Goal: Information Seeking & Learning: Learn about a topic

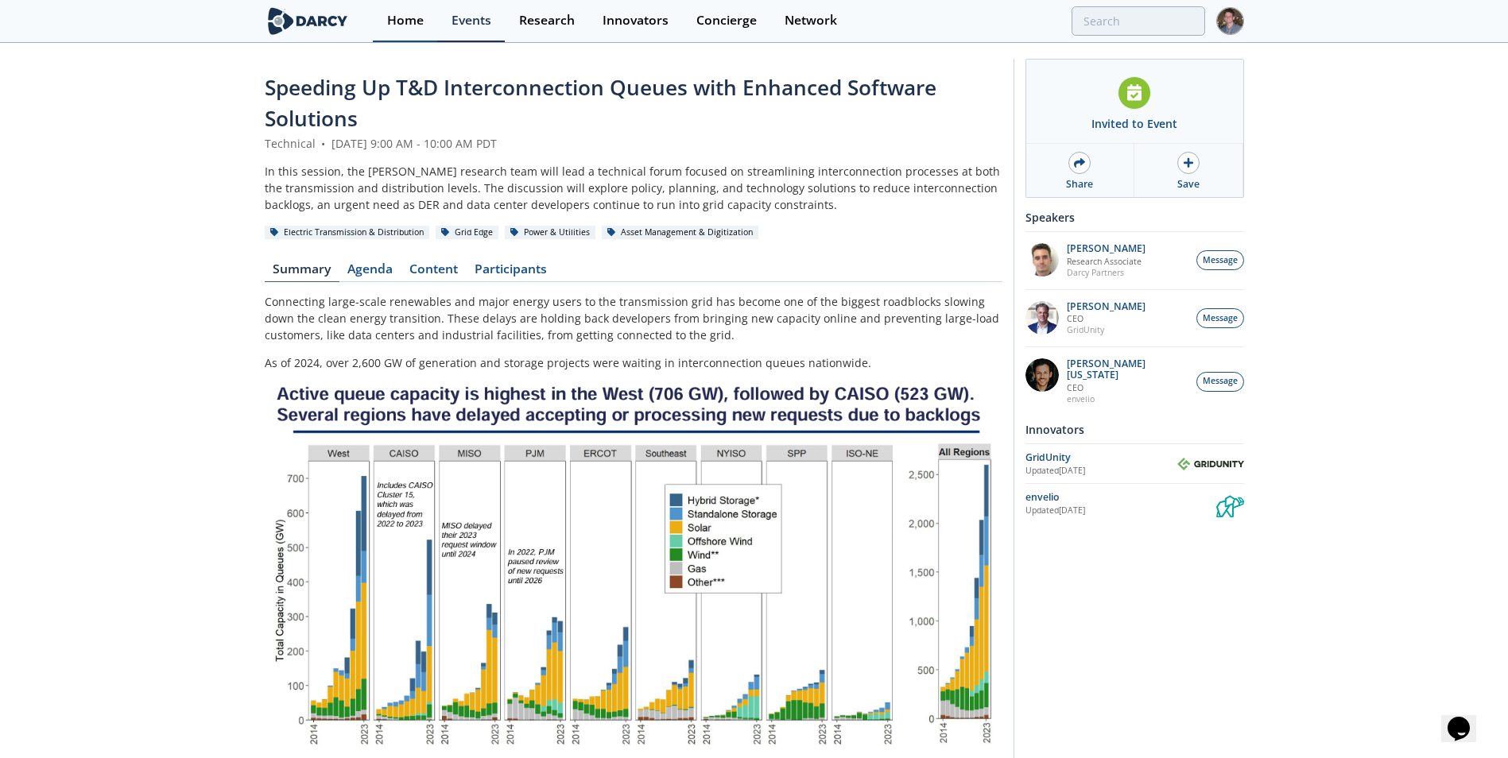
click at [409, 29] on link "Home" at bounding box center [405, 21] width 64 height 42
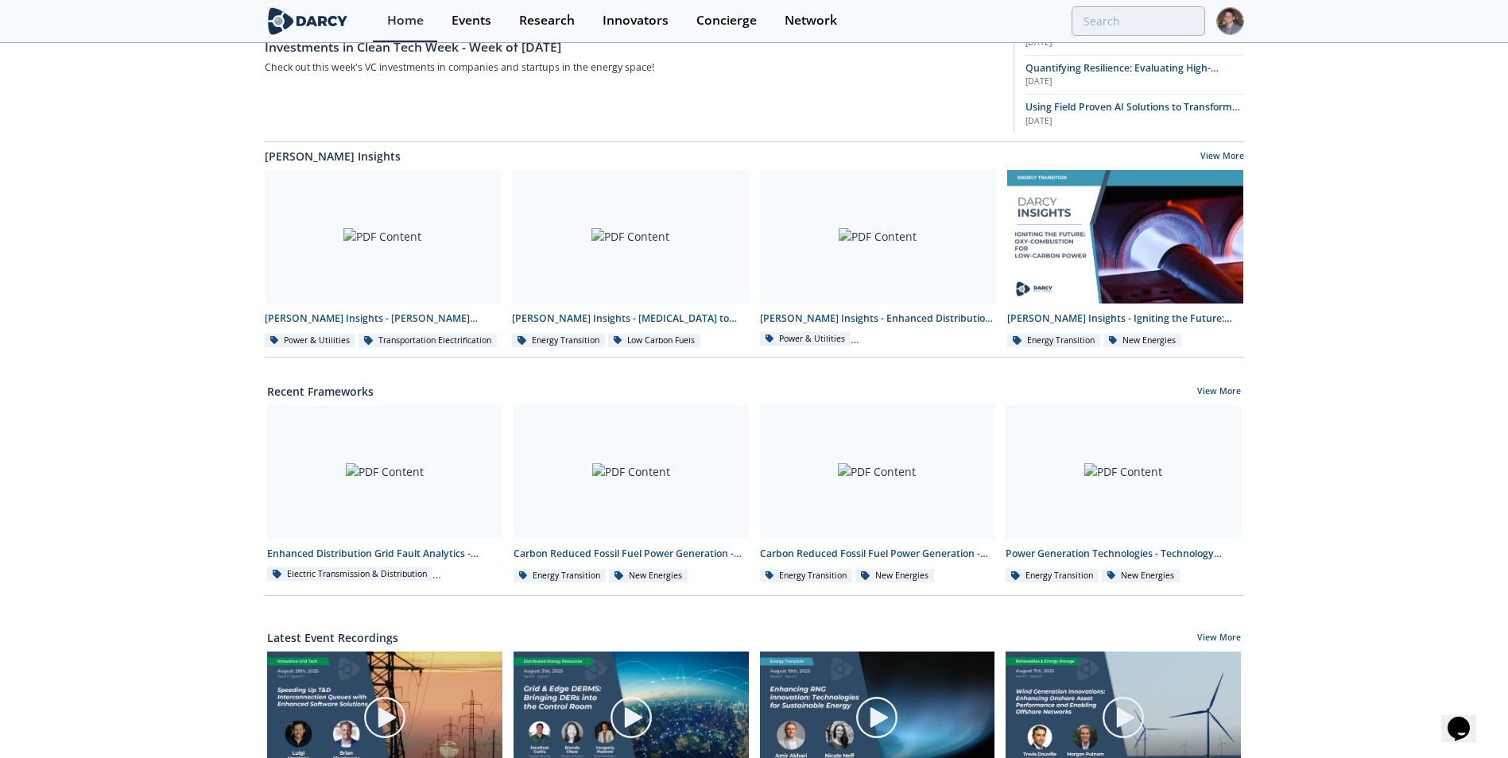
scroll to position [318, 0]
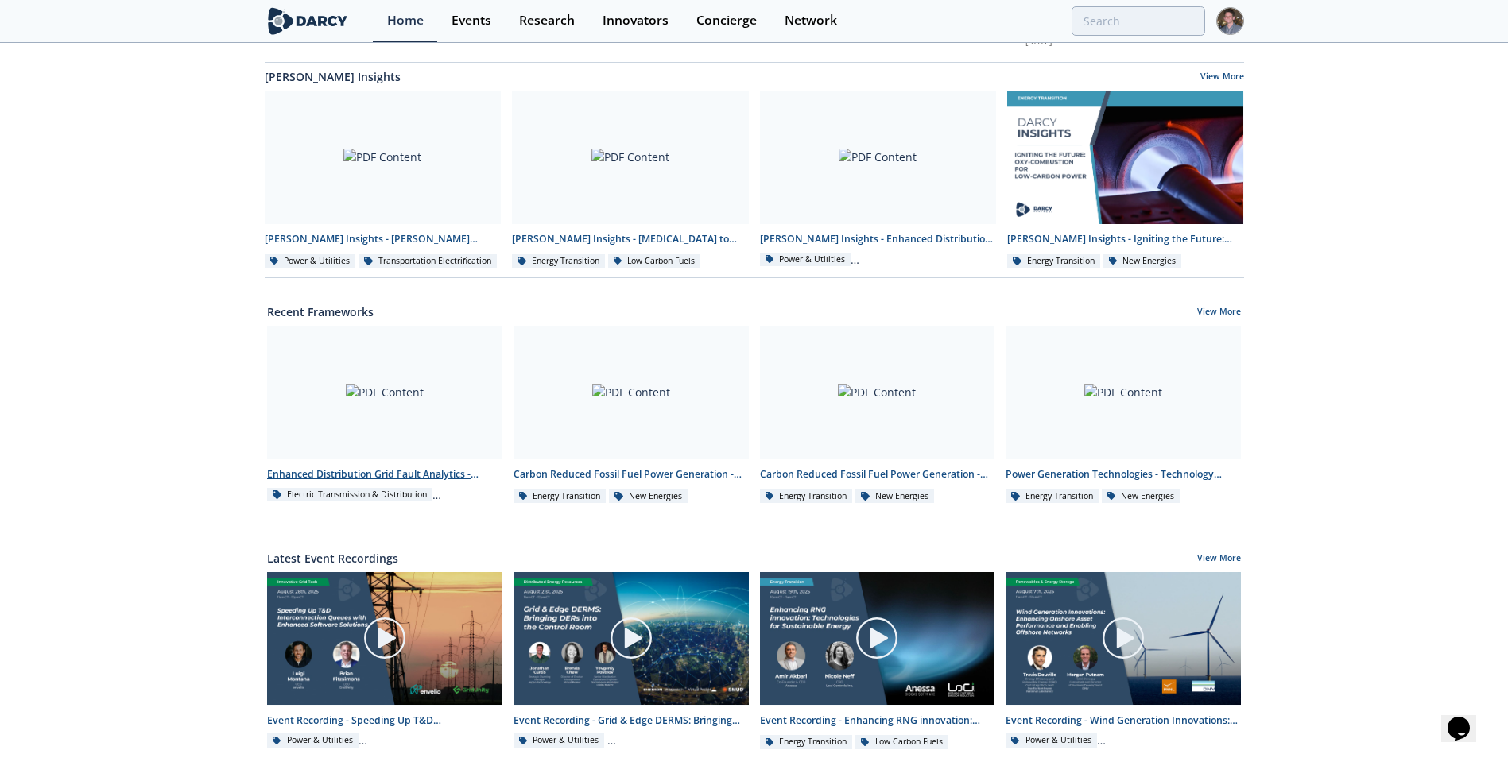
click at [411, 469] on div "Enhanced Distribution Grid Fault Analytics - Innovator Landscape" at bounding box center [384, 474] width 235 height 14
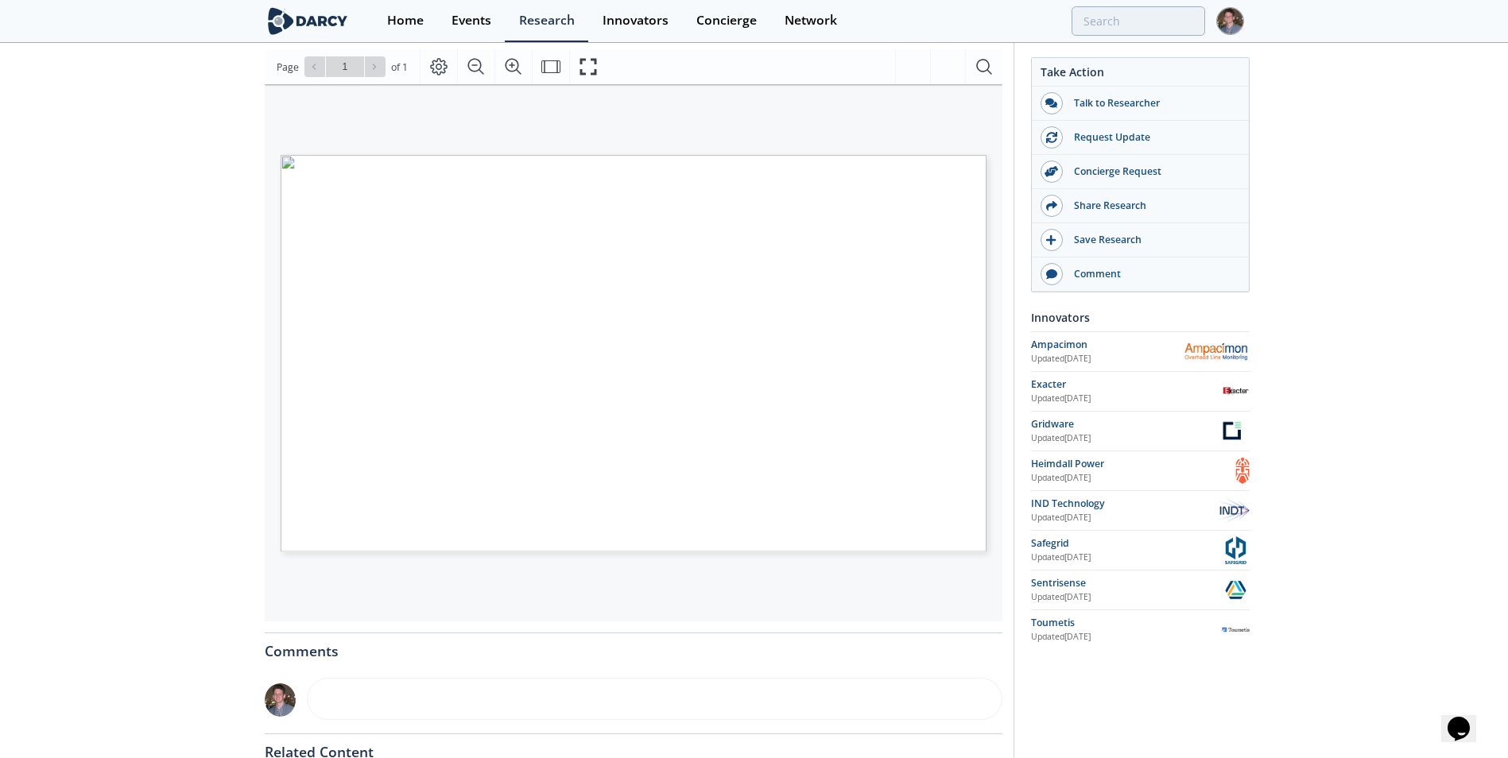
scroll to position [493, 0]
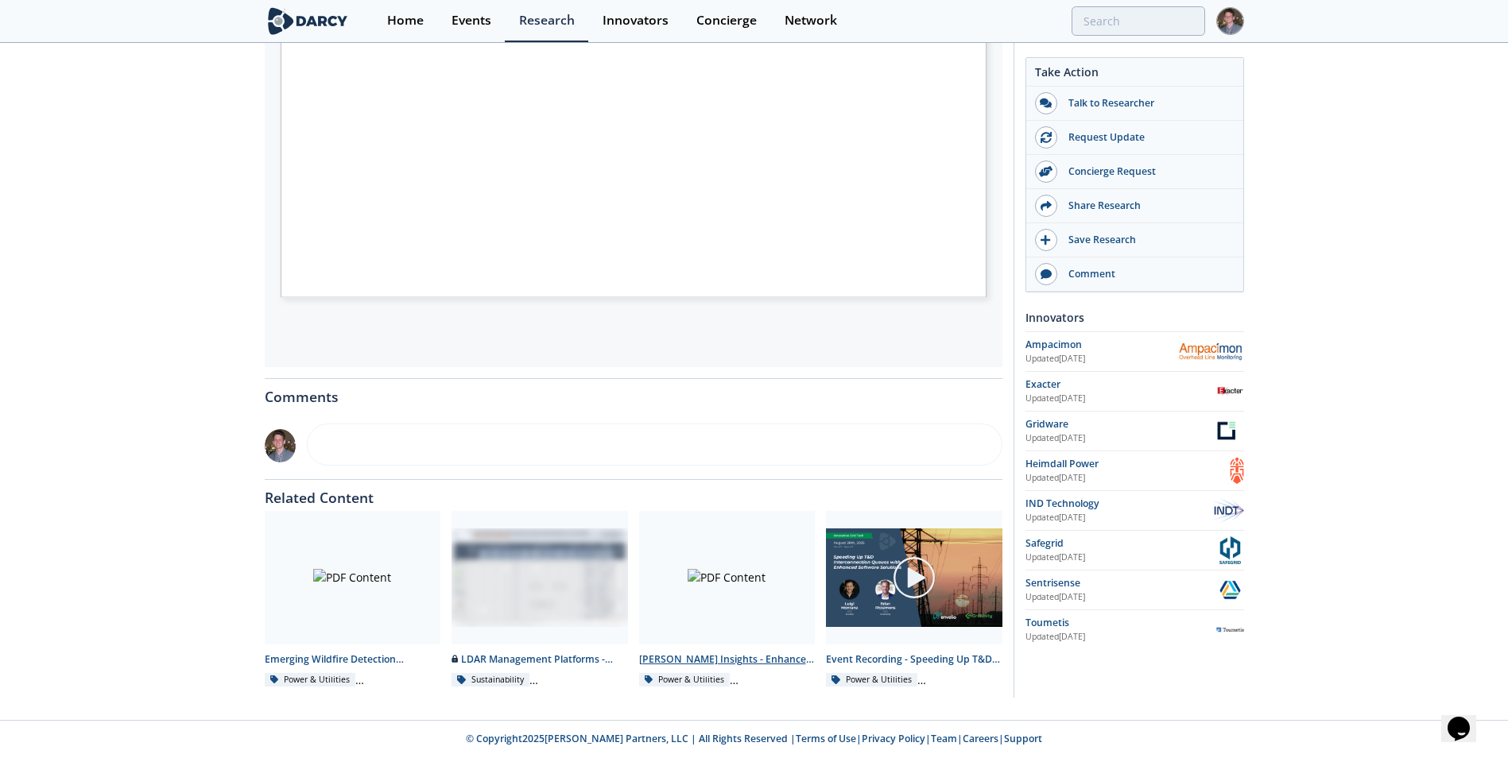
click at [766, 618] on div at bounding box center [727, 578] width 176 height 134
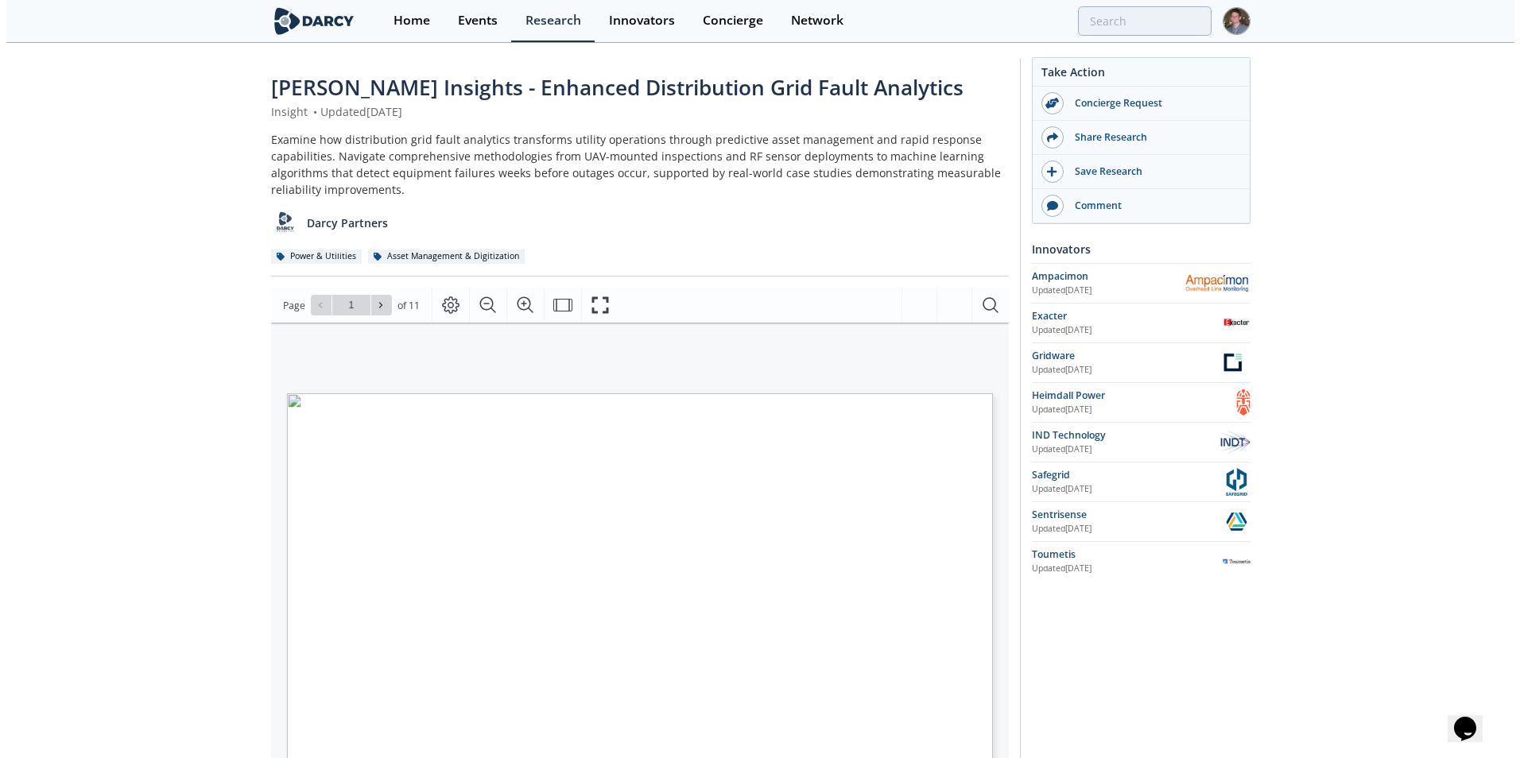
scroll to position [238, 0]
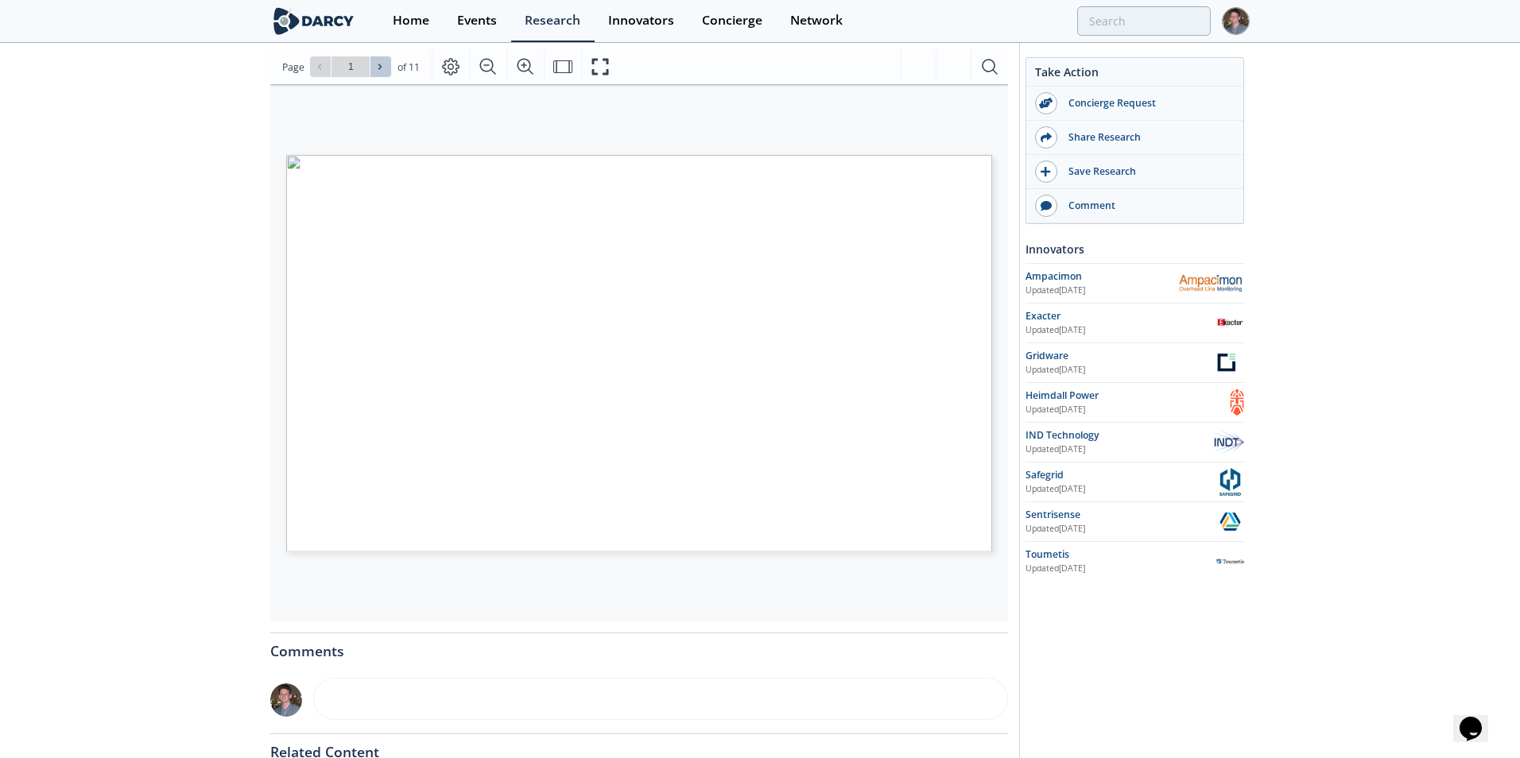
click at [387, 68] on button at bounding box center [380, 66] width 21 height 21
type input "2"
click at [387, 68] on button at bounding box center [380, 66] width 21 height 21
type input "3"
click at [387, 68] on button at bounding box center [380, 66] width 21 height 21
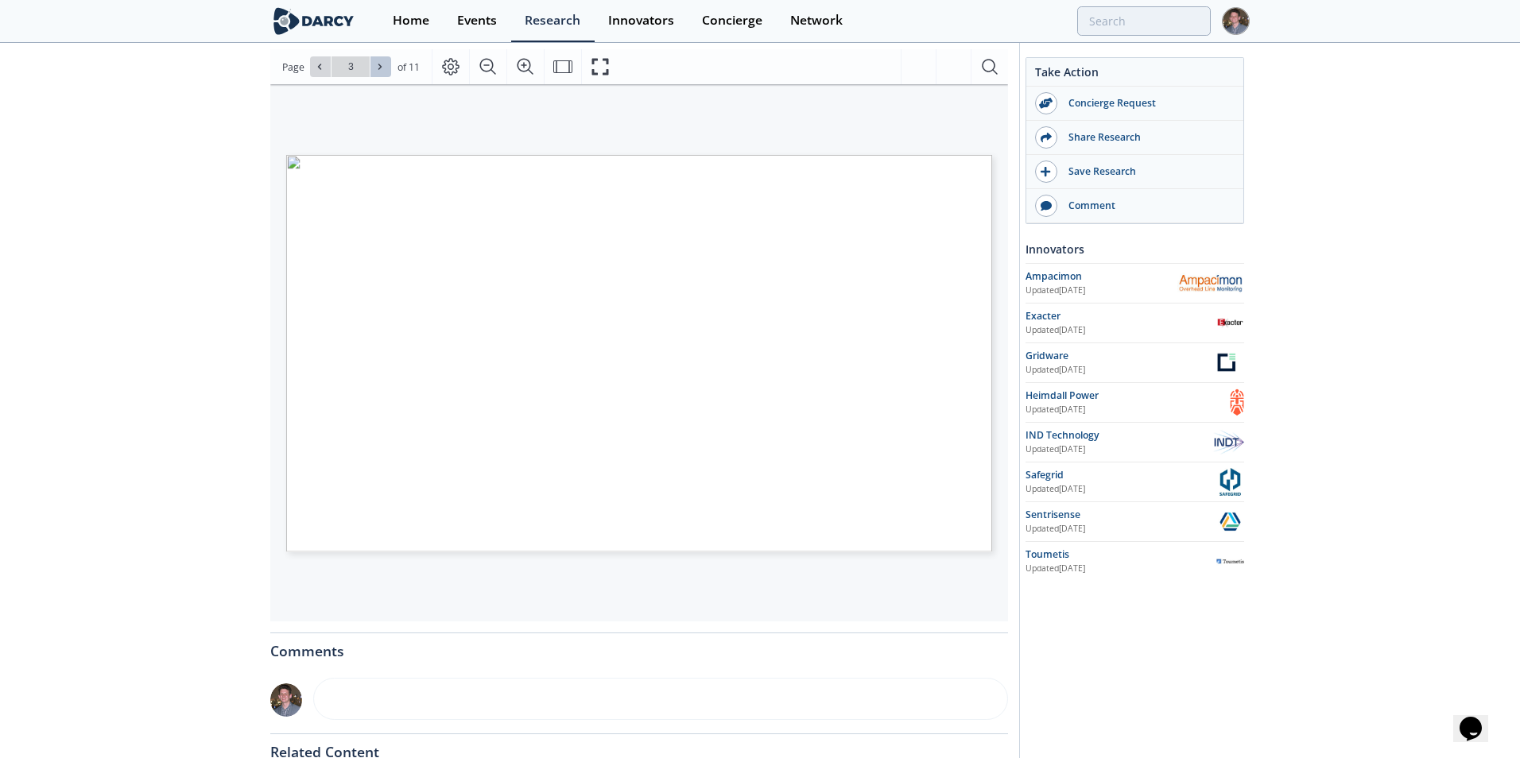
type input "4"
click at [387, 68] on button at bounding box center [380, 66] width 21 height 21
type input "5"
click at [379, 70] on icon at bounding box center [380, 67] width 10 height 10
type input "6"
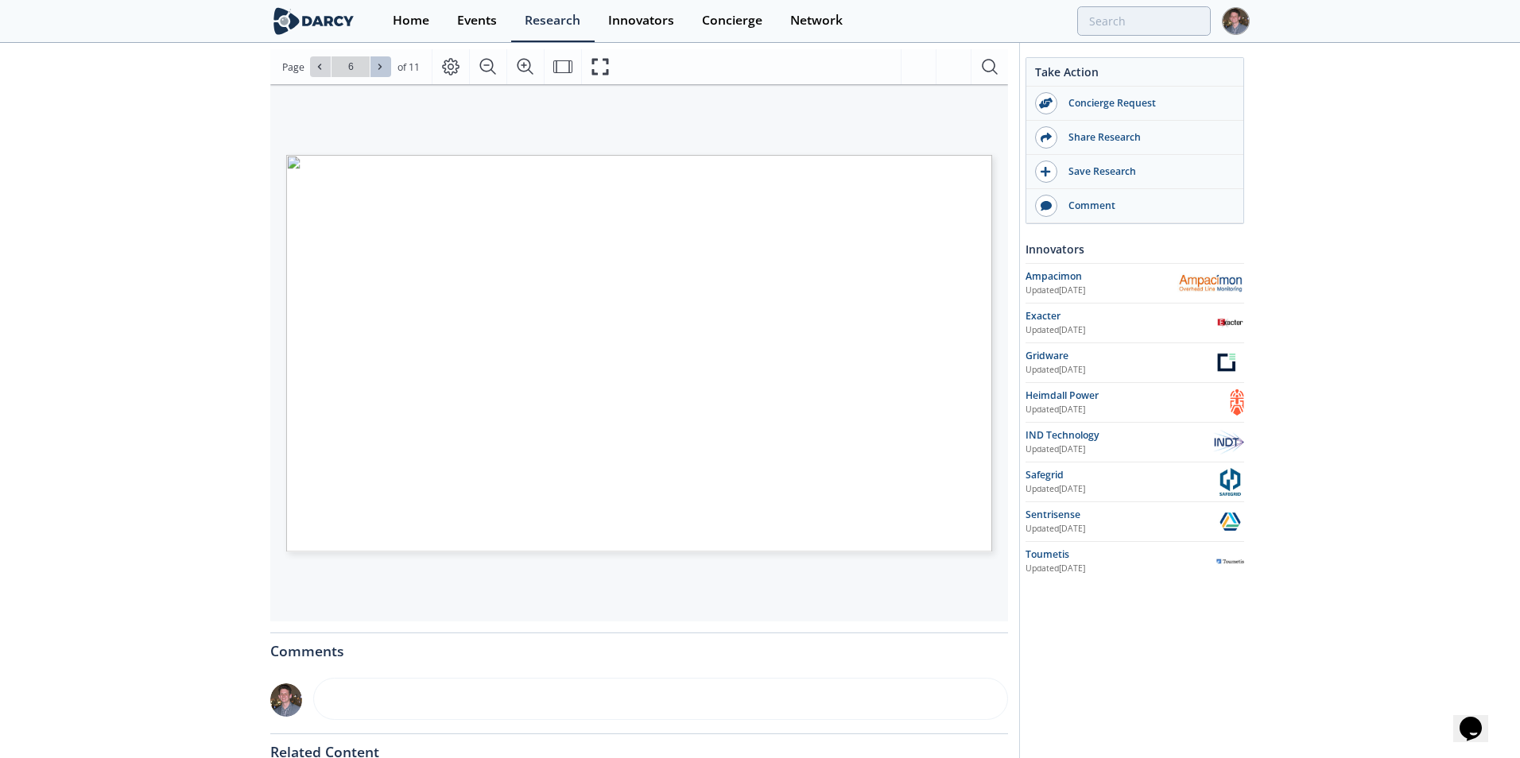
click at [379, 70] on icon at bounding box center [380, 67] width 10 height 10
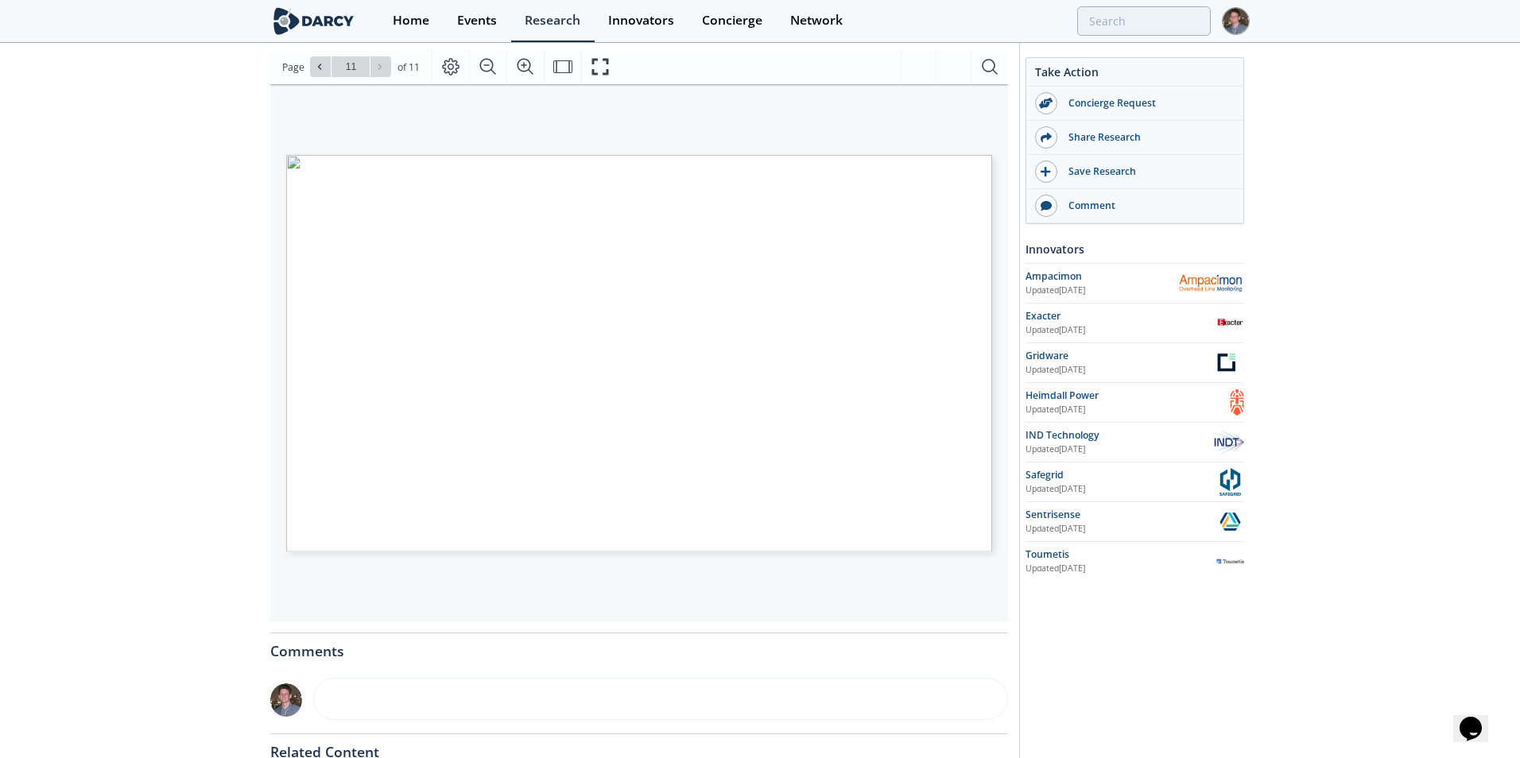
click at [379, 70] on div "Go to Page 11" at bounding box center [350, 66] width 81 height 21
click at [317, 76] on button at bounding box center [320, 66] width 21 height 21
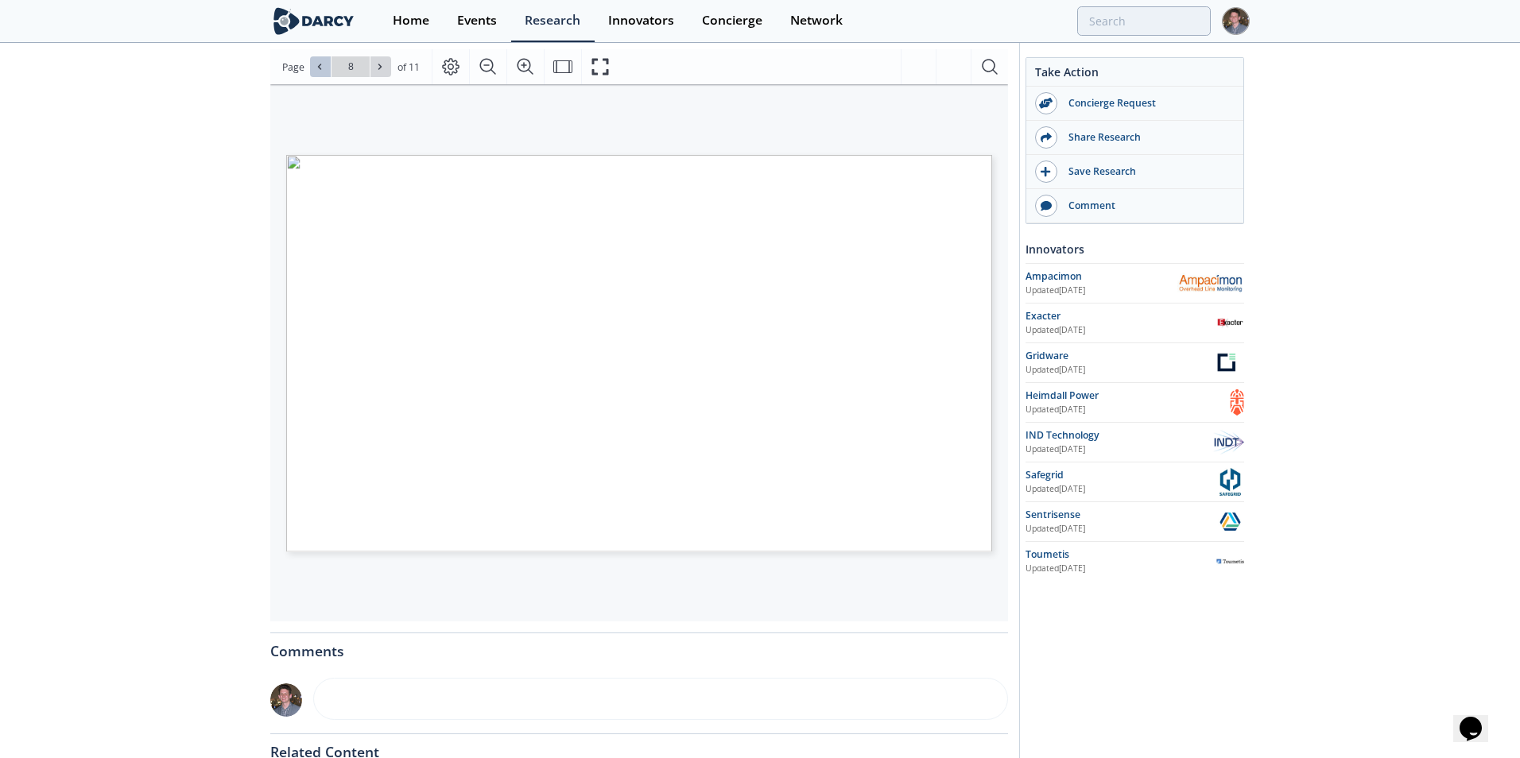
click at [317, 76] on button at bounding box center [320, 66] width 21 height 21
click at [378, 68] on icon at bounding box center [380, 67] width 10 height 10
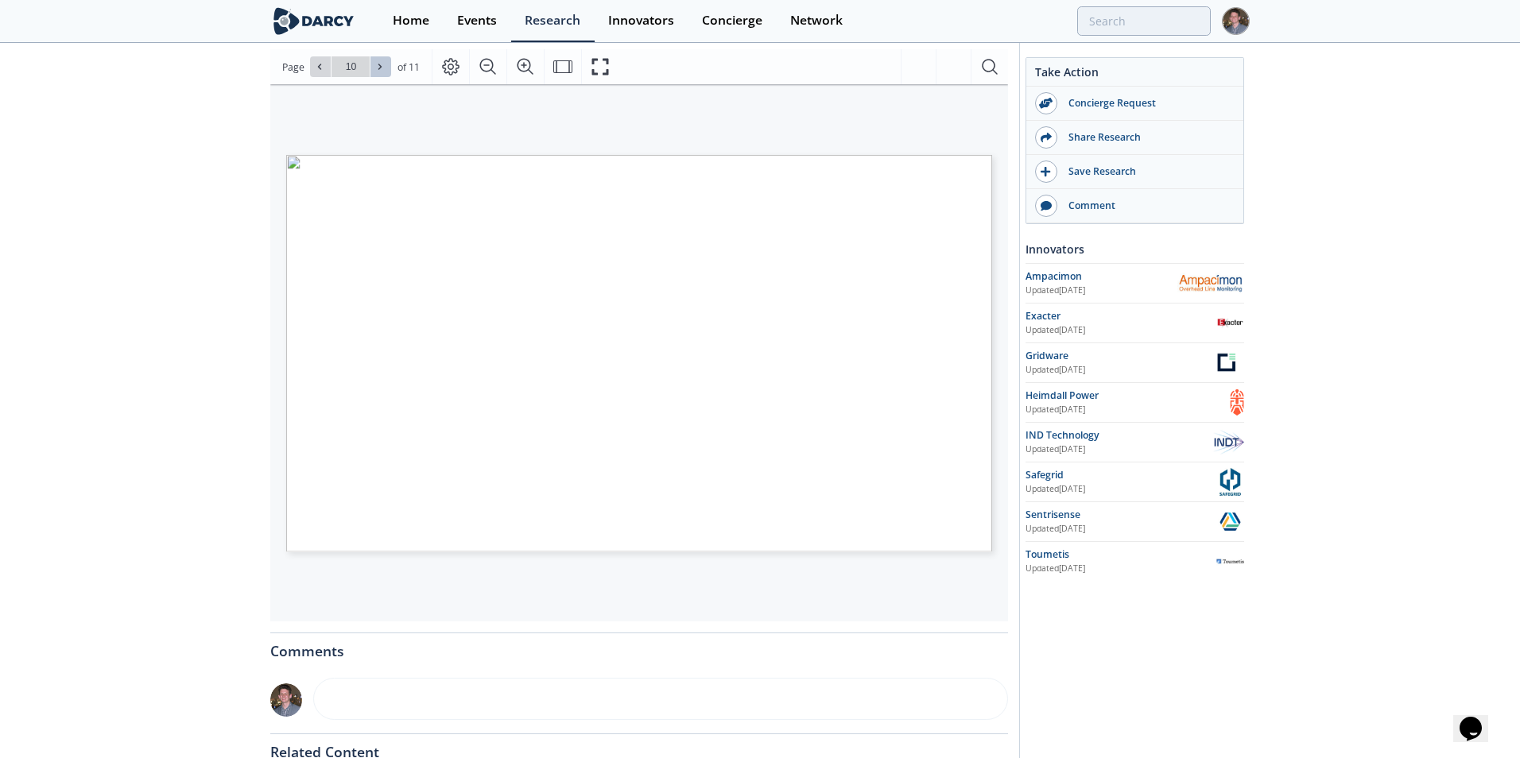
type input "11"
click at [602, 59] on icon "Fullscreen" at bounding box center [599, 67] width 17 height 17
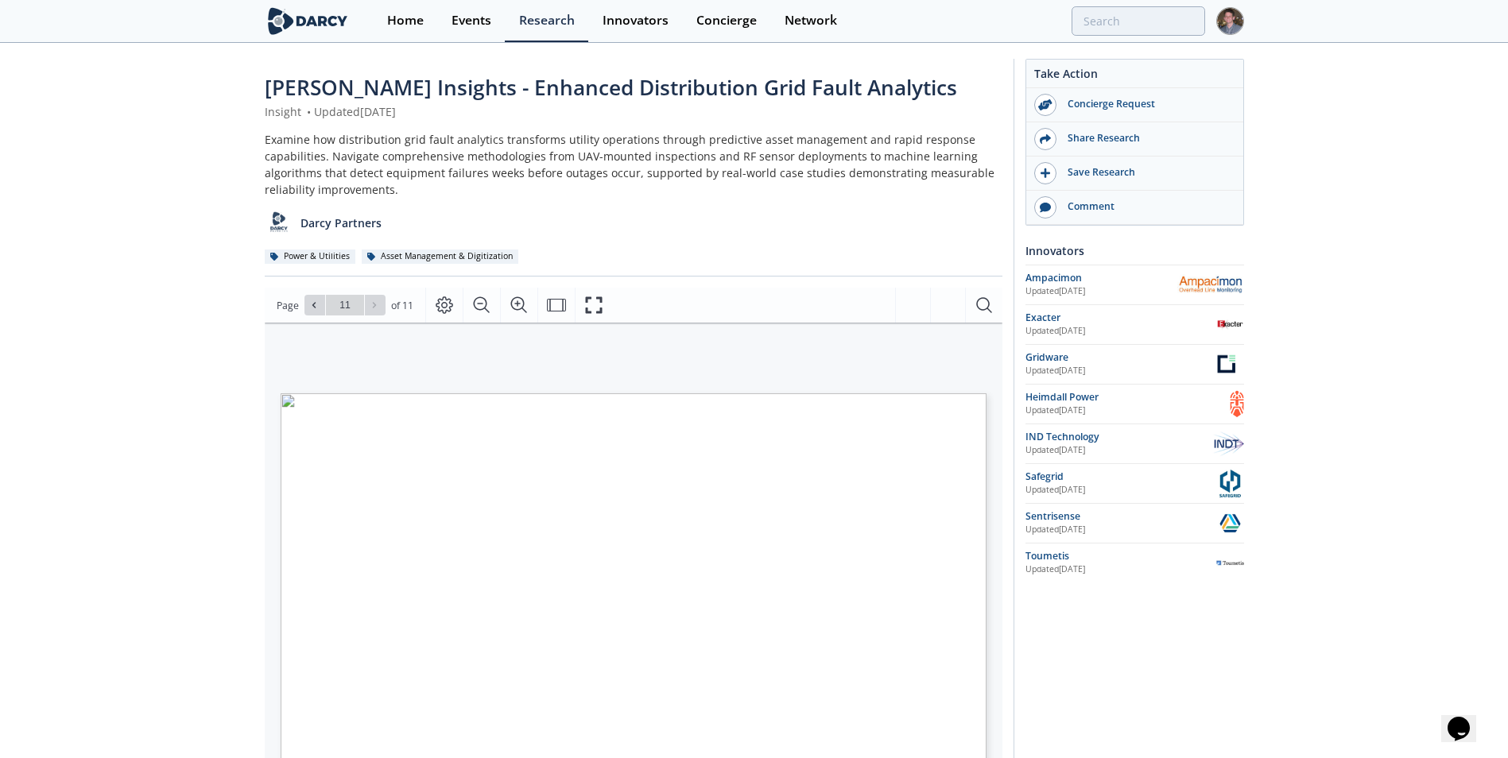
scroll to position [79, 0]
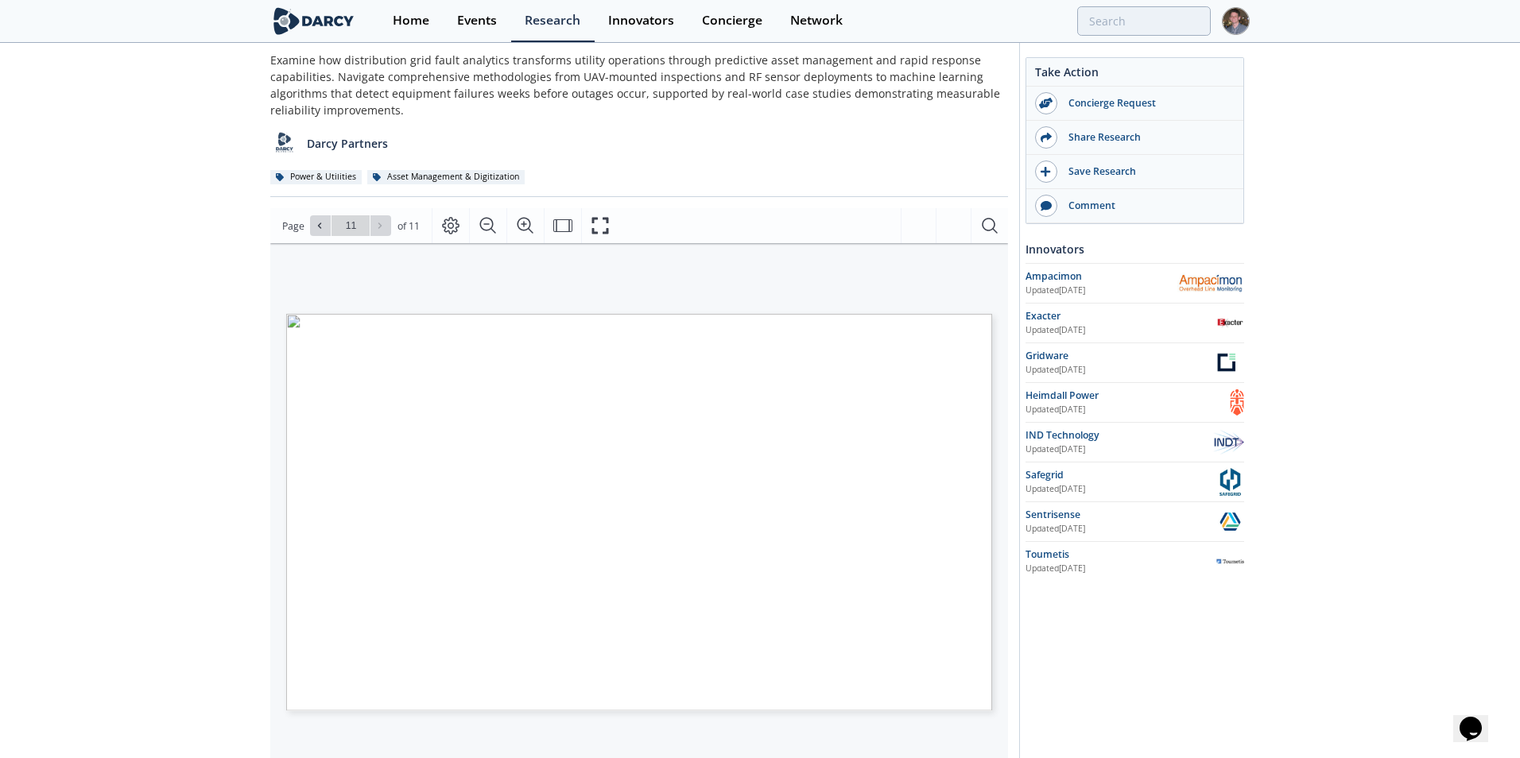
click at [301, 232] on span "Page" at bounding box center [293, 227] width 22 height 16
click at [310, 226] on button at bounding box center [320, 225] width 21 height 21
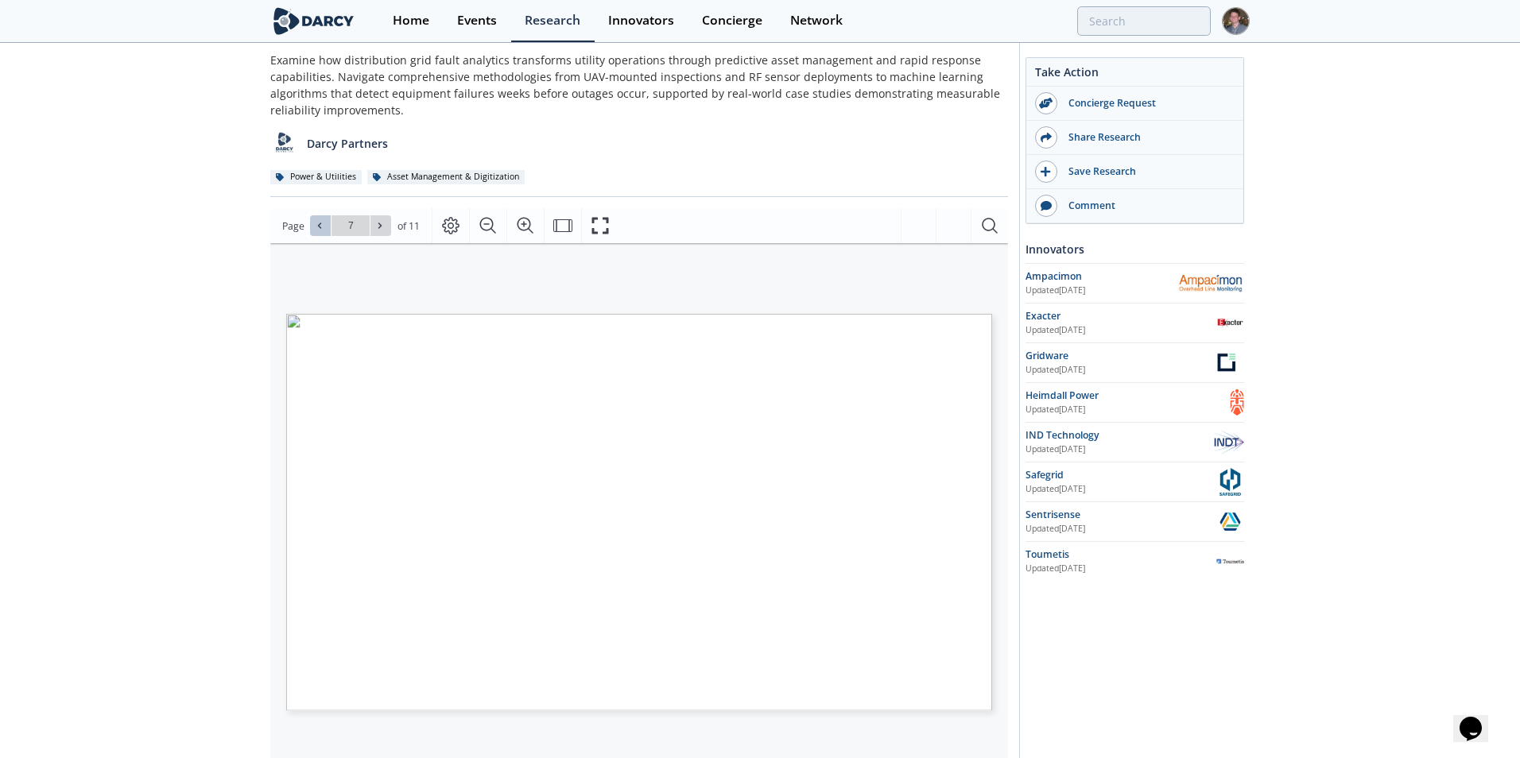
click at [310, 226] on button at bounding box center [320, 225] width 21 height 21
click at [377, 223] on icon at bounding box center [380, 226] width 10 height 10
click at [326, 226] on button at bounding box center [320, 225] width 21 height 21
click at [375, 234] on button at bounding box center [380, 225] width 21 height 21
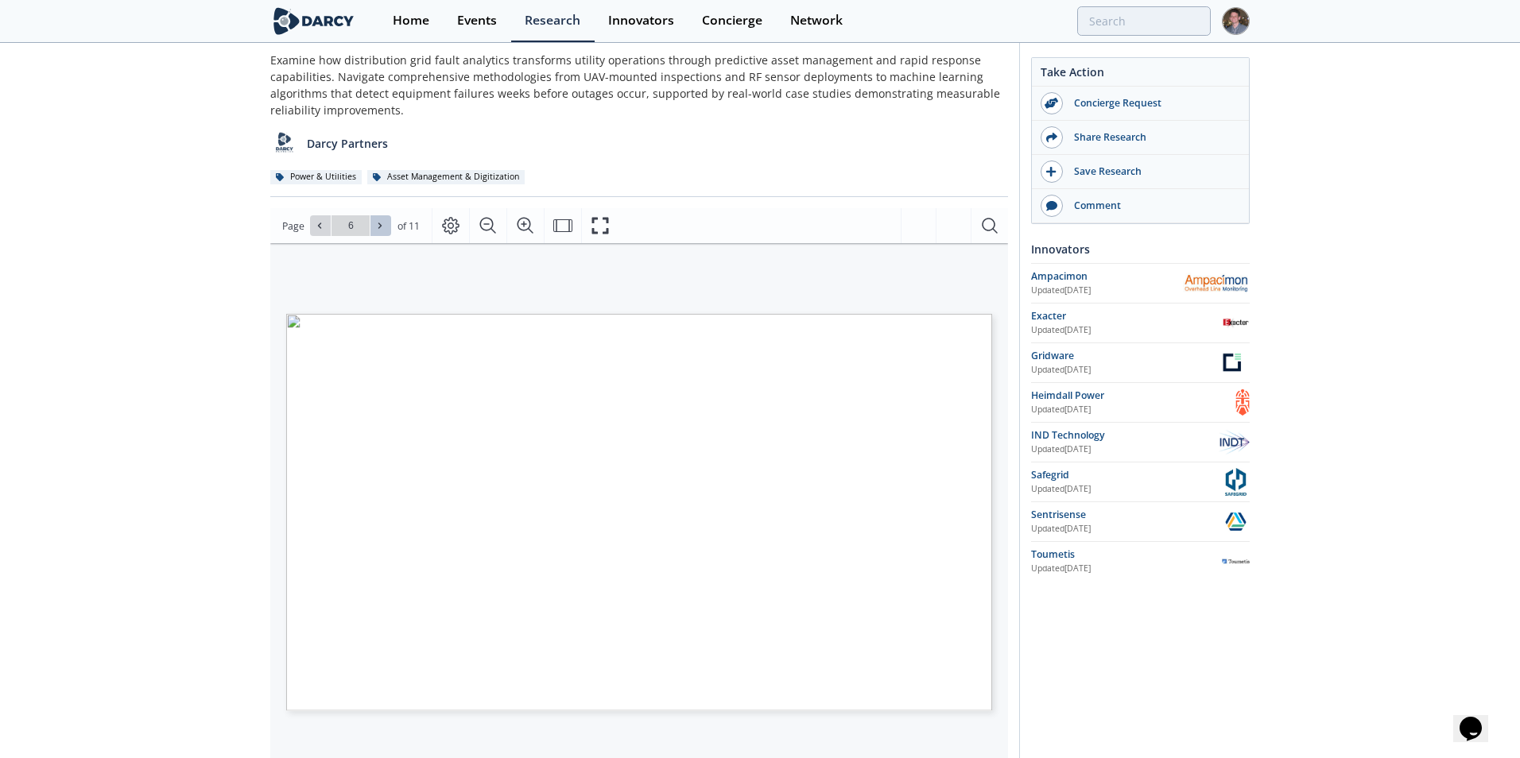
click at [375, 234] on button at bounding box center [380, 225] width 21 height 21
click at [377, 228] on icon at bounding box center [380, 226] width 10 height 10
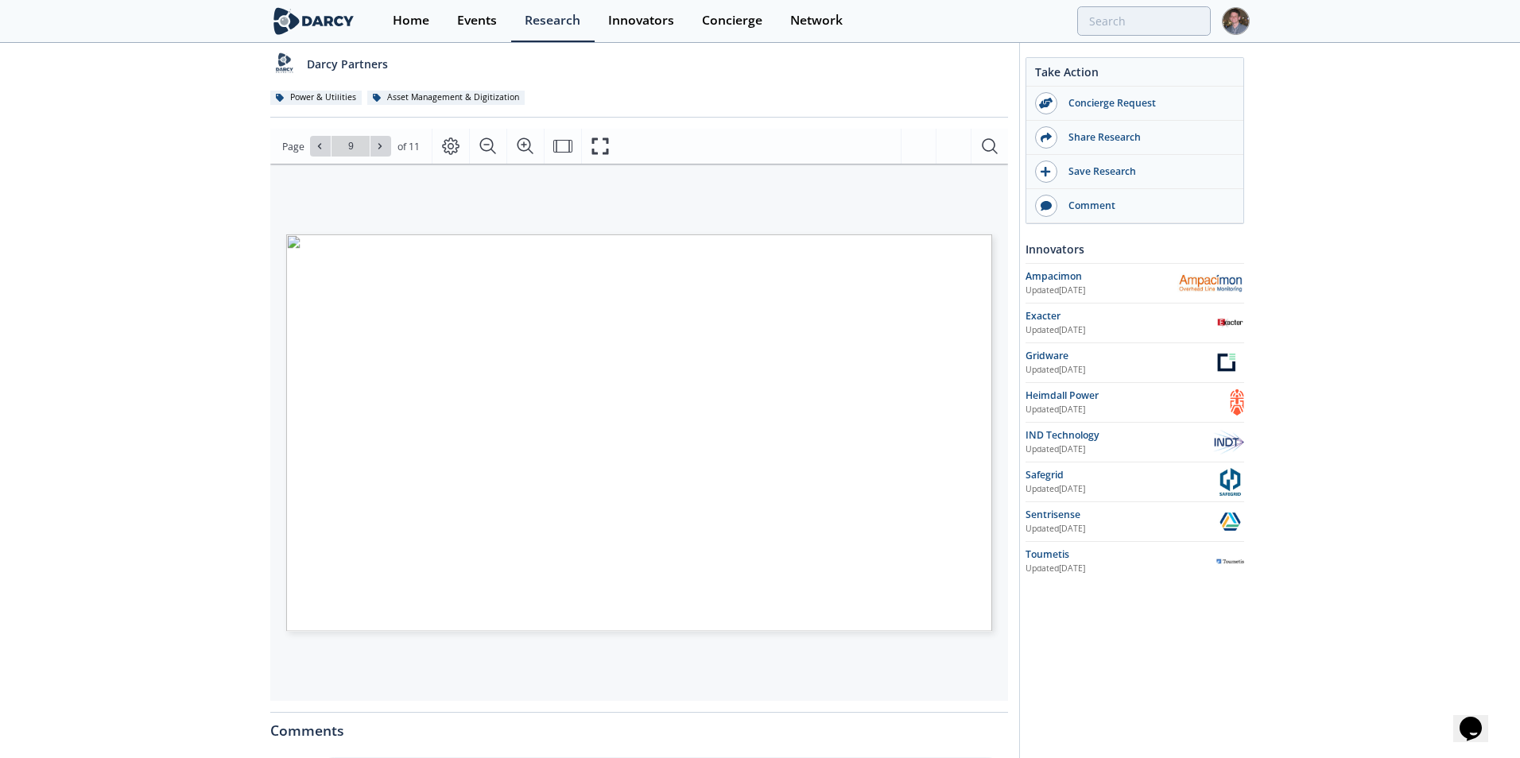
click at [386, 157] on div "Page Go to Page 9 of 11 9 / 11" at bounding box center [639, 146] width 738 height 35
click at [379, 152] on span at bounding box center [380, 146] width 11 height 11
click at [316, 148] on icon at bounding box center [320, 147] width 10 height 10
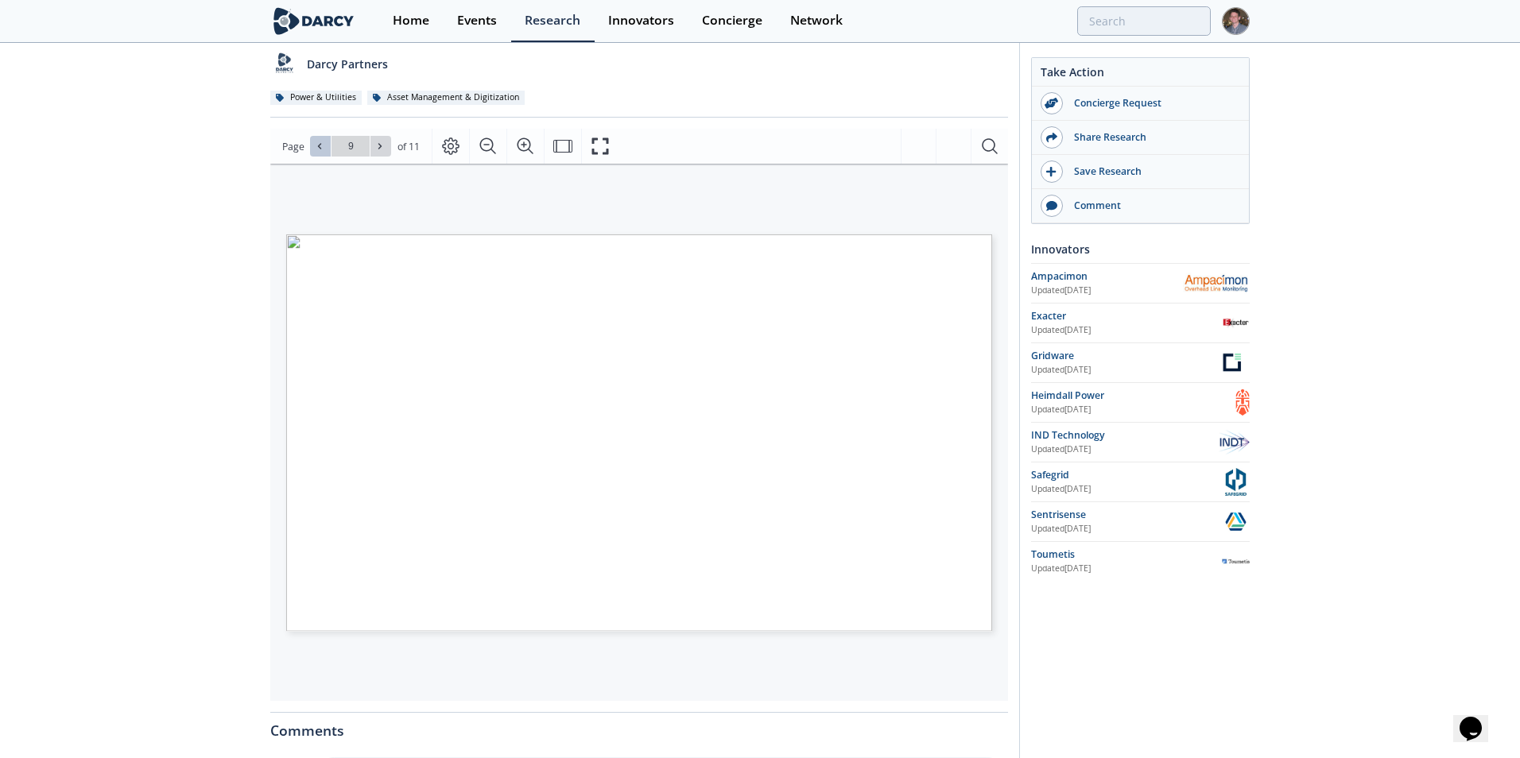
click at [316, 148] on icon at bounding box center [320, 147] width 10 height 10
click at [315, 149] on icon at bounding box center [320, 147] width 10 height 10
type input "5"
